Goal: Transaction & Acquisition: Book appointment/travel/reservation

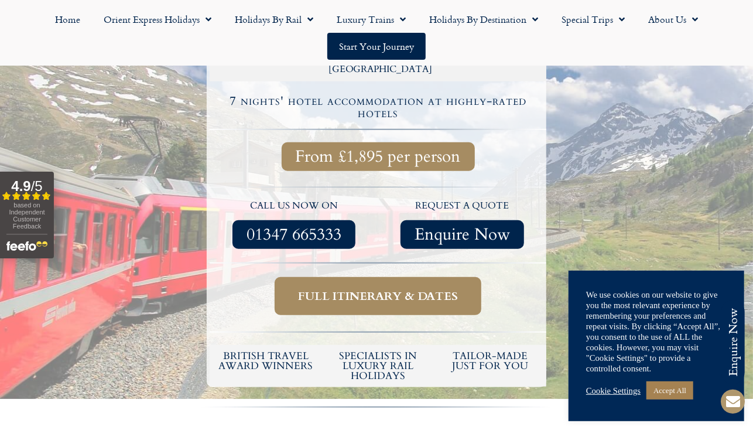
scroll to position [362, 0]
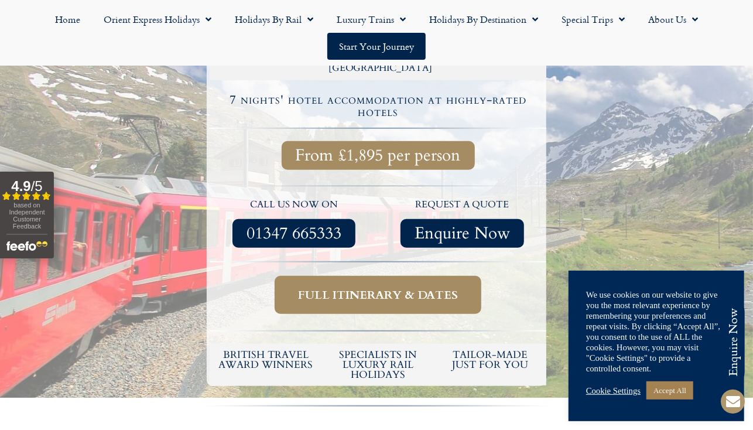
click at [392, 302] on span "Full itinerary & dates" at bounding box center [378, 295] width 160 height 15
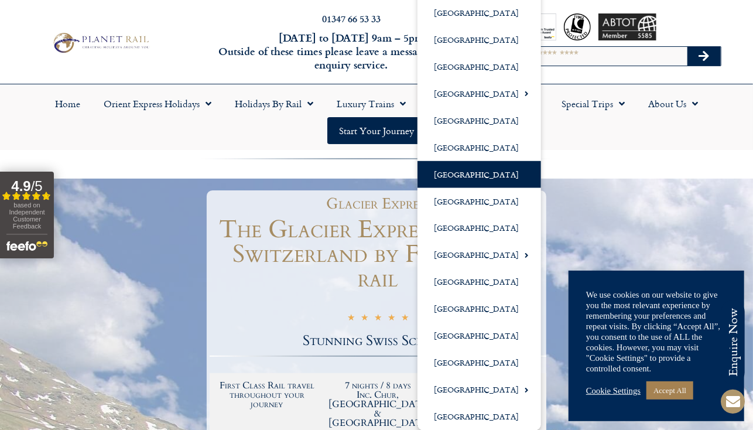
scroll to position [11, 0]
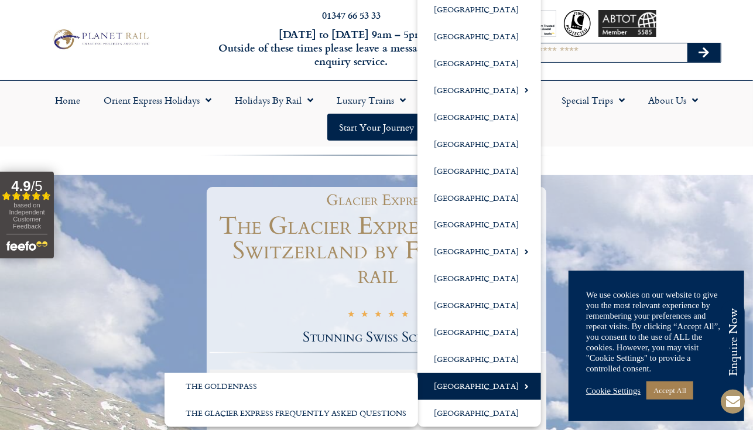
click at [464, 384] on link "[GEOGRAPHIC_DATA]" at bounding box center [480, 386] width 124 height 27
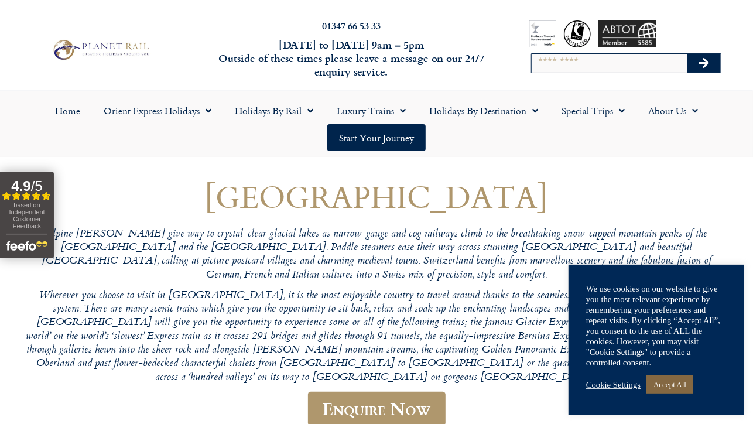
click at [693, 382] on link "Accept All" at bounding box center [670, 384] width 47 height 18
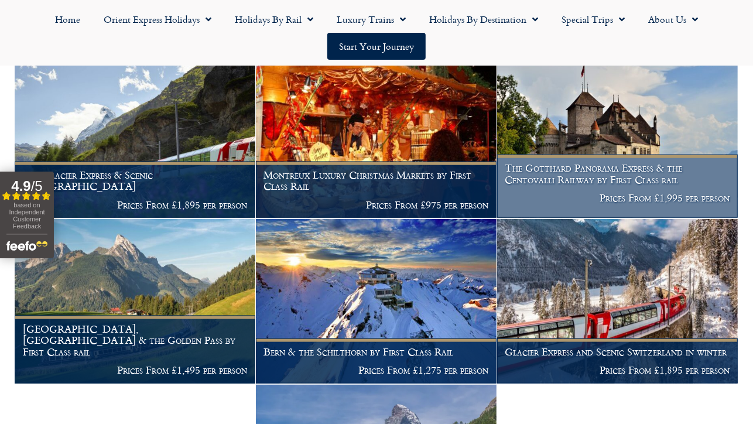
scroll to position [565, 0]
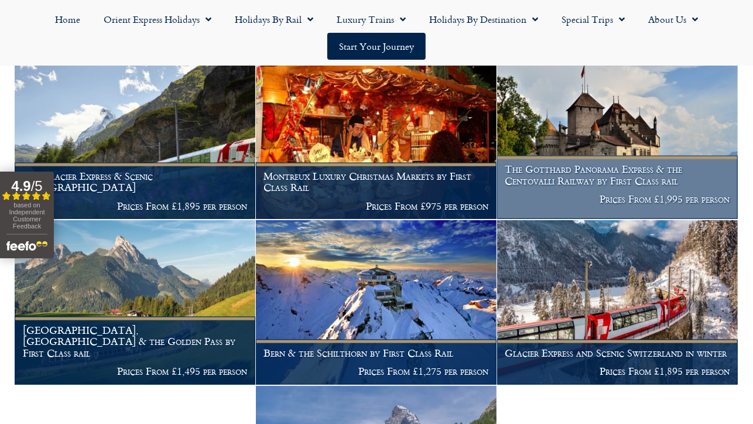
click at [623, 186] on h1 "The Gotthard Panorama Express & the Centovalli Railway by First Class rail" at bounding box center [617, 174] width 225 height 23
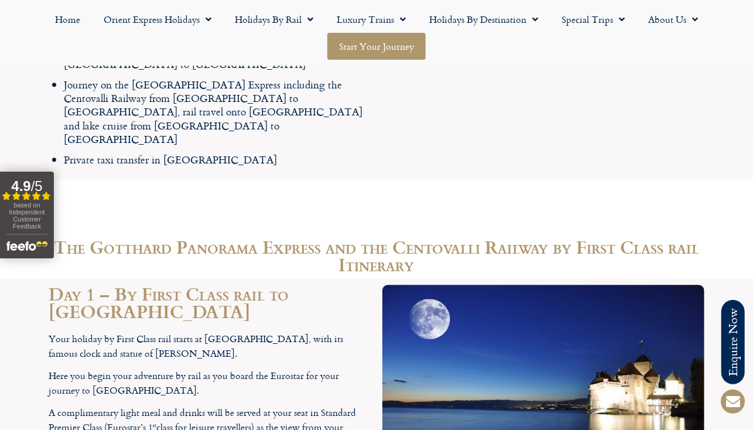
scroll to position [1596, 0]
